Goal: Navigation & Orientation: Find specific page/section

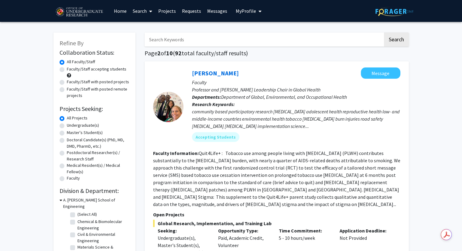
click at [250, 11] on span "My Profile" at bounding box center [246, 11] width 20 height 6
click at [256, 29] on span "[PERSON_NAME]" at bounding box center [273, 28] width 37 height 7
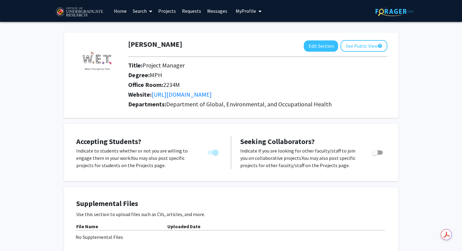
click at [191, 13] on link "Requests" at bounding box center [191, 10] width 25 height 21
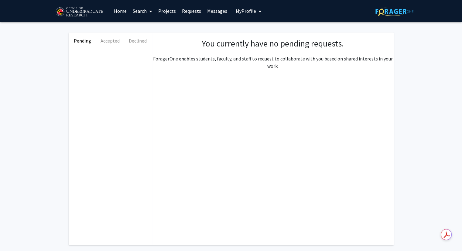
click at [224, 12] on link "Messages" at bounding box center [217, 10] width 26 height 21
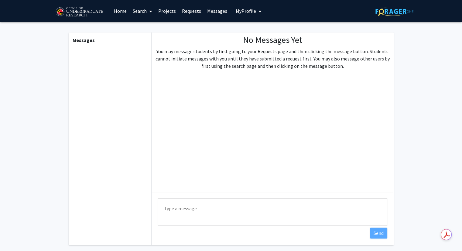
click at [163, 9] on link "Projects" at bounding box center [167, 10] width 24 height 21
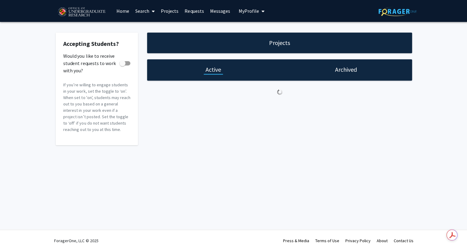
checkbox input "true"
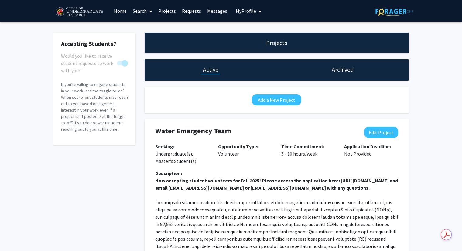
click at [142, 10] on link "Search" at bounding box center [143, 10] width 26 height 21
click at [148, 25] on span "Faculty/Staff" at bounding box center [152, 28] width 45 height 12
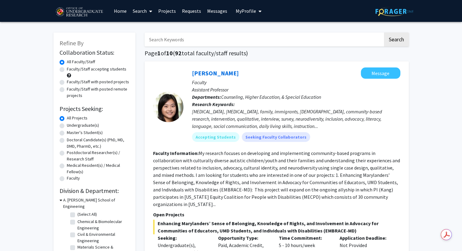
click at [143, 13] on link "Search" at bounding box center [143, 10] width 26 height 21
click at [145, 37] on span "Students" at bounding box center [148, 40] width 37 height 12
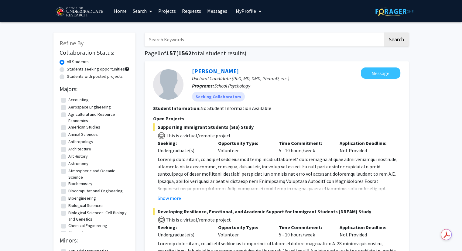
click at [116, 10] on link "Home" at bounding box center [120, 10] width 19 height 21
